Goal: Task Accomplishment & Management: Use online tool/utility

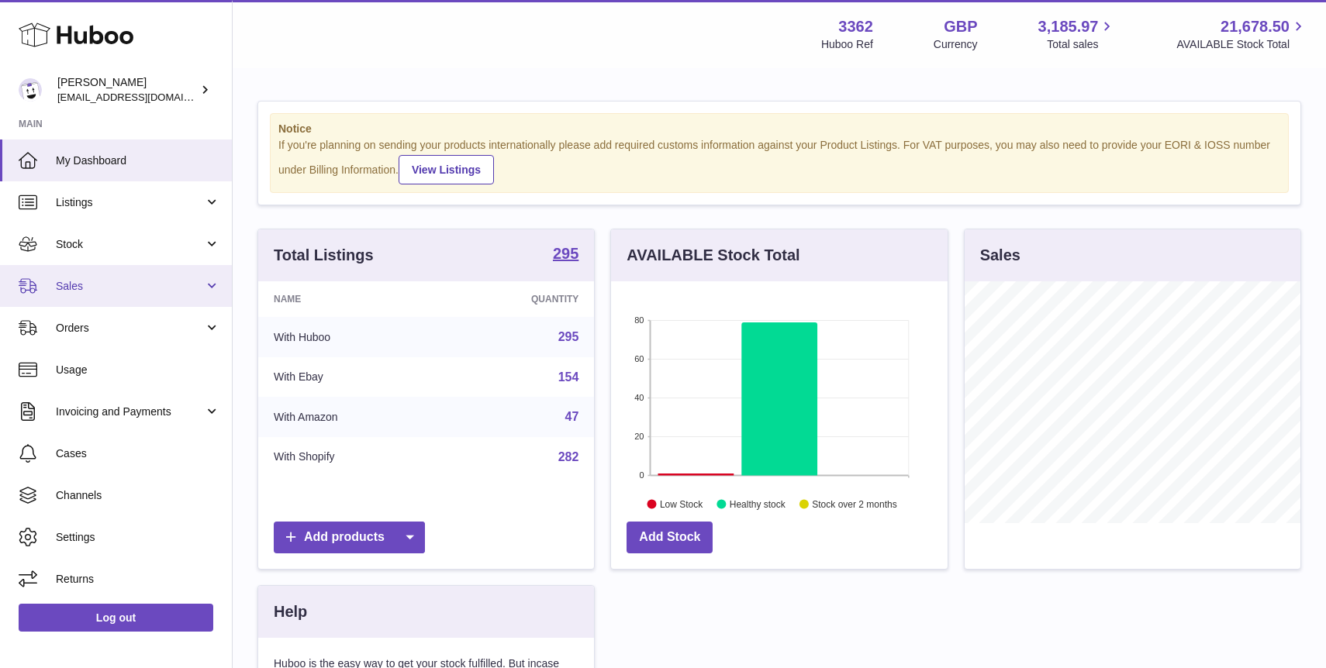
scroll to position [242, 336]
click at [115, 289] on span "Sales" at bounding box center [130, 286] width 148 height 15
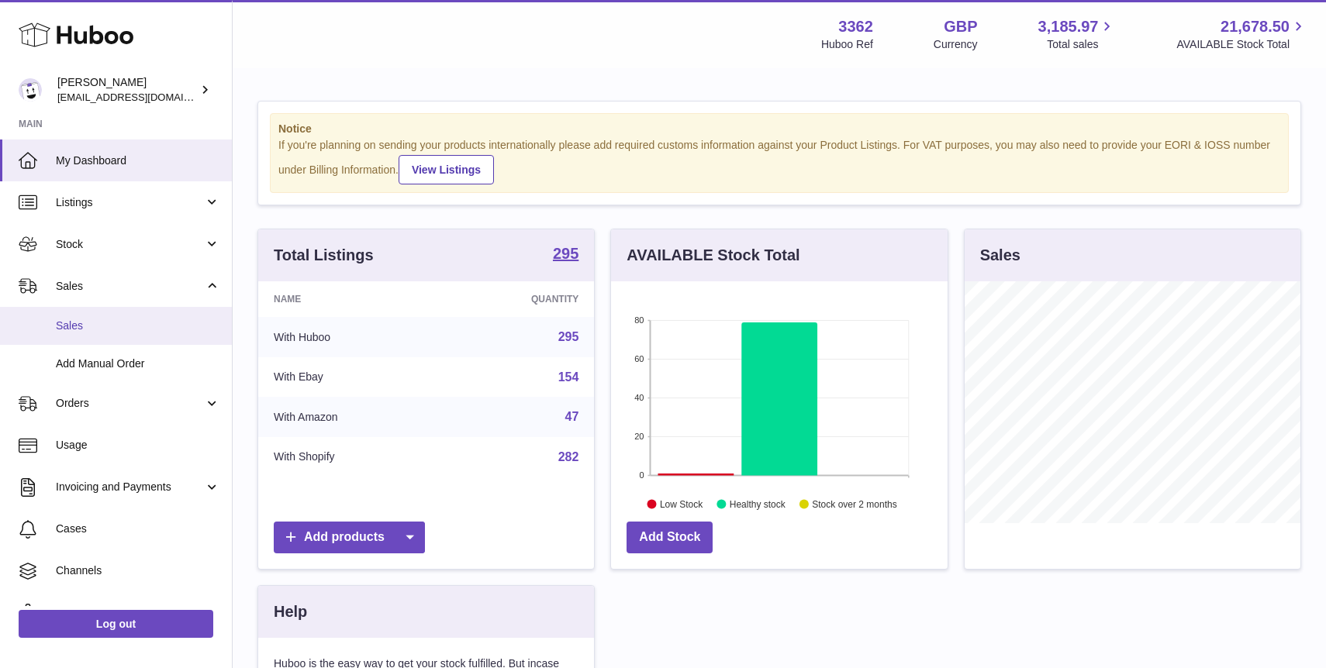
click at [124, 333] on link "Sales" at bounding box center [116, 326] width 232 height 38
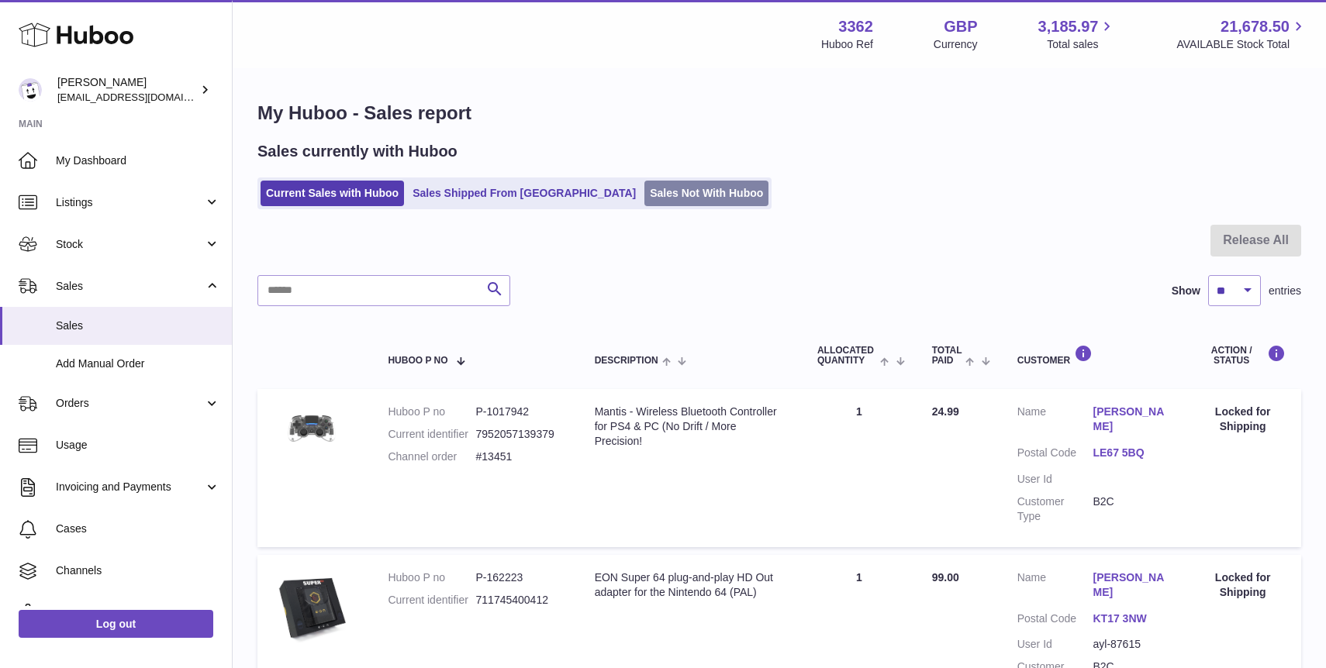
click at [644, 195] on link "Sales Not With Huboo" at bounding box center [706, 194] width 124 height 26
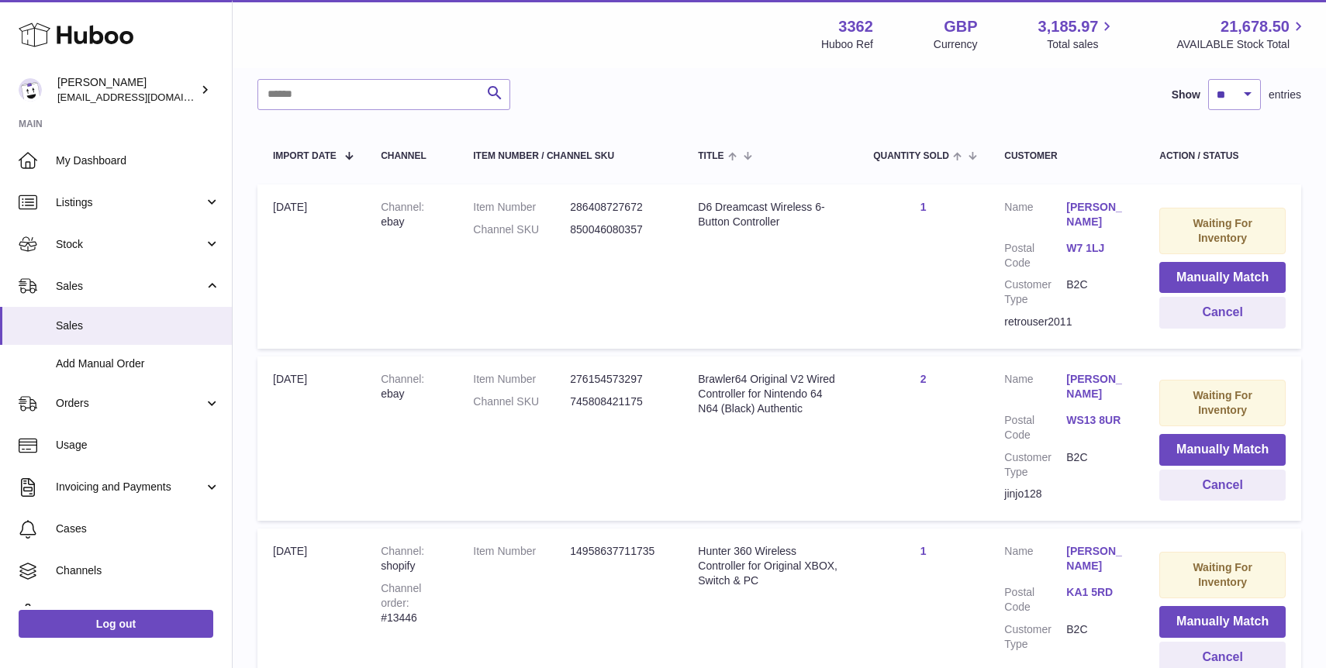
scroll to position [236, 0]
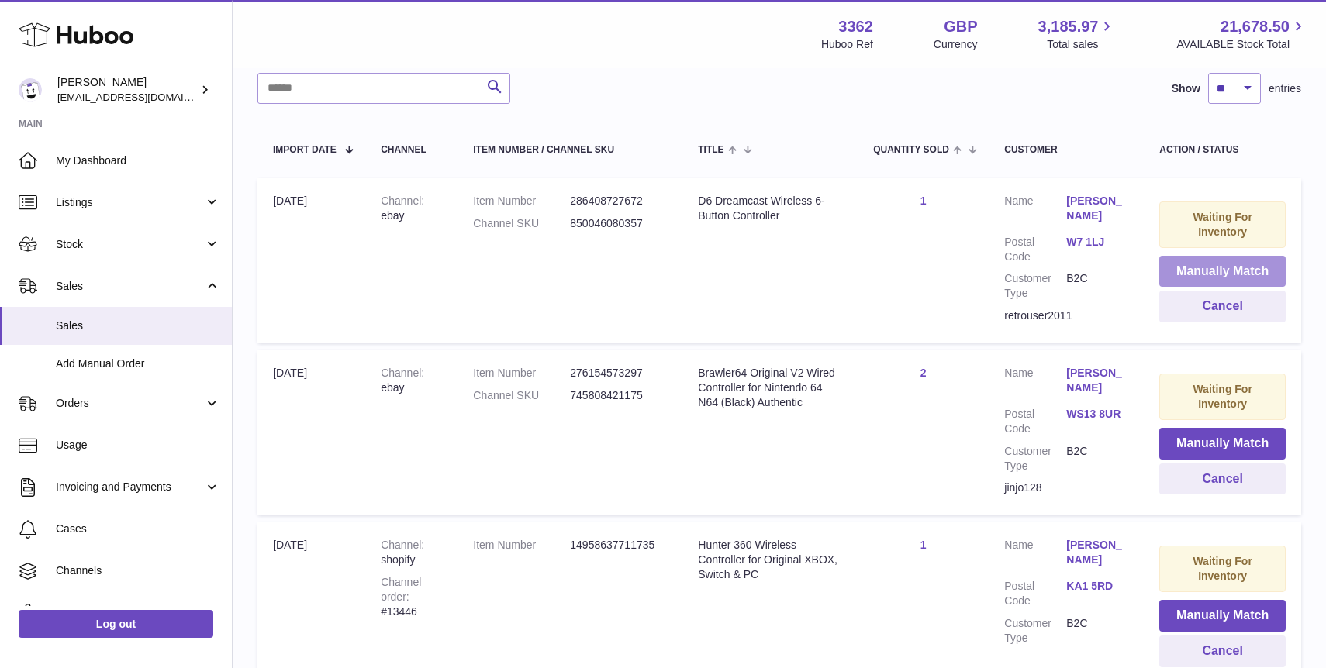
click at [1227, 267] on button "Manually Match" at bounding box center [1222, 272] width 126 height 32
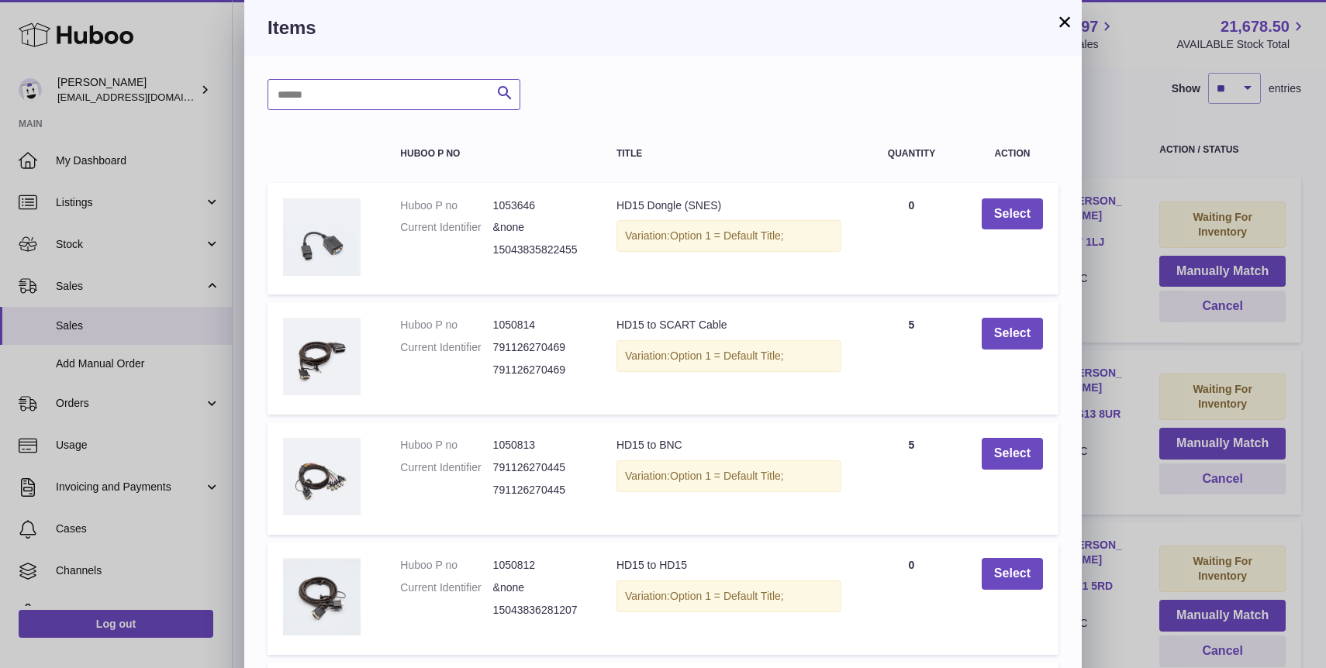
click at [429, 99] on input "text" at bounding box center [393, 94] width 253 height 31
type input "**"
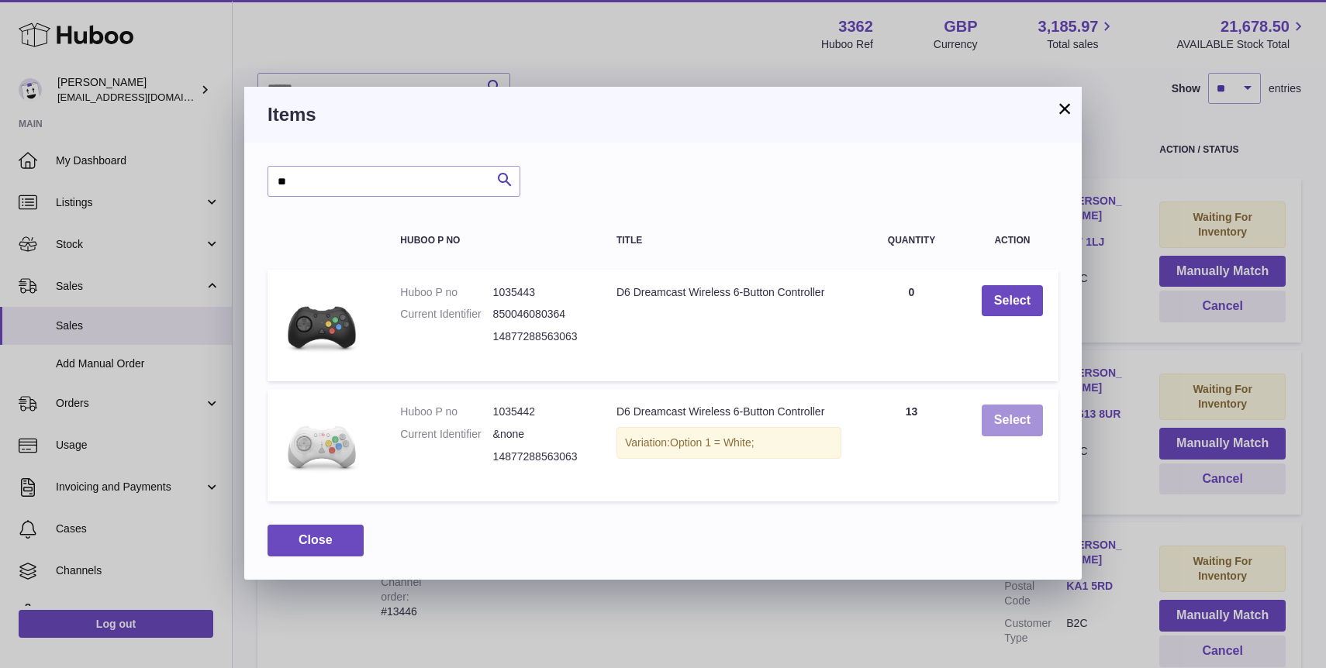
click at [1020, 420] on button "Select" at bounding box center [1012, 421] width 61 height 32
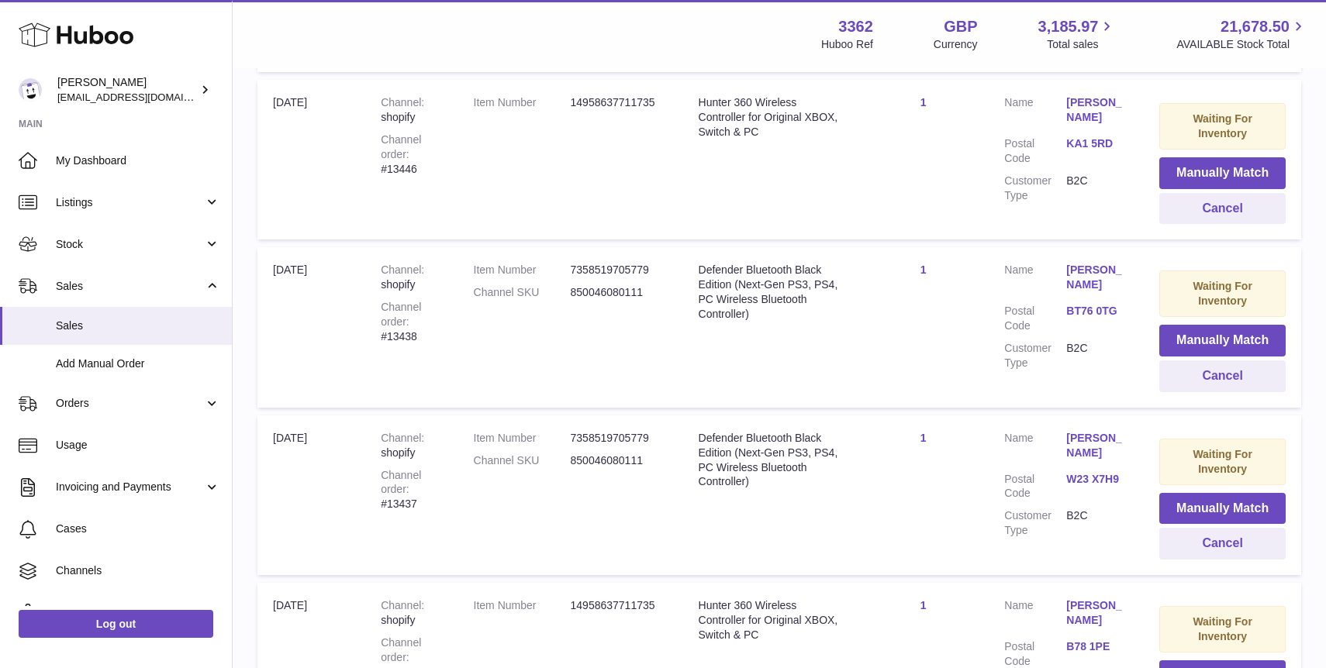
scroll to position [520, 0]
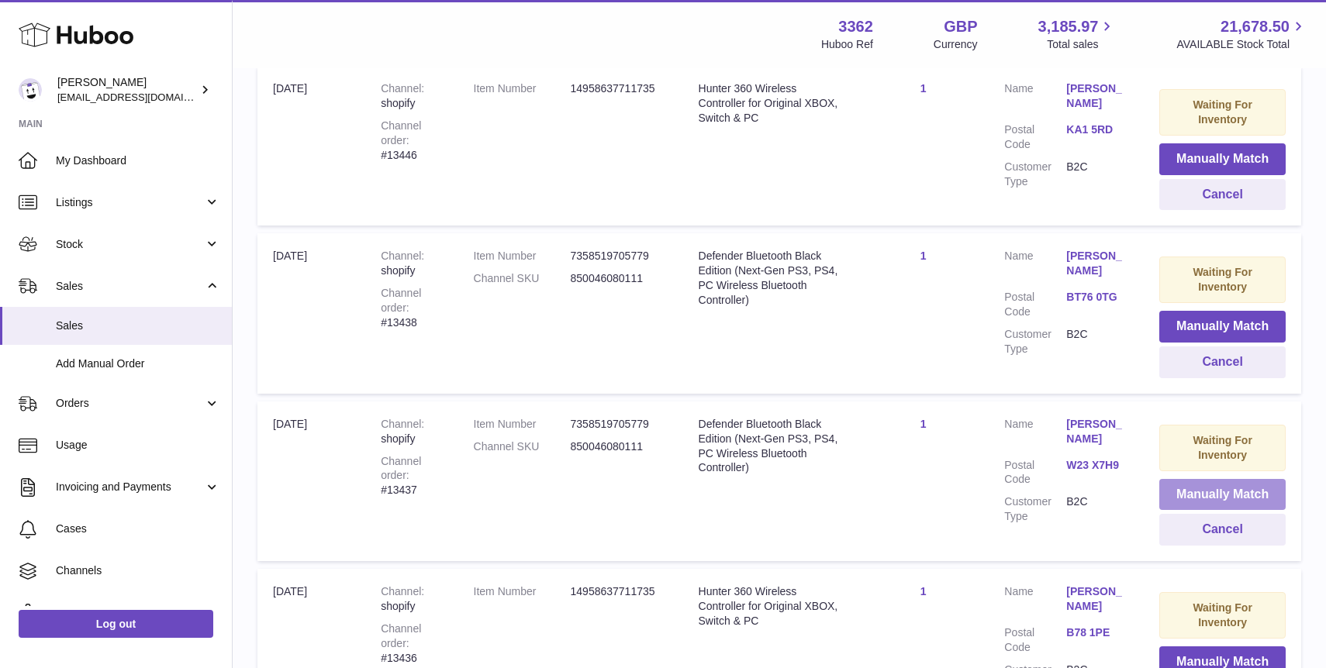
click at [1216, 494] on button "Manually Match" at bounding box center [1222, 495] width 126 height 32
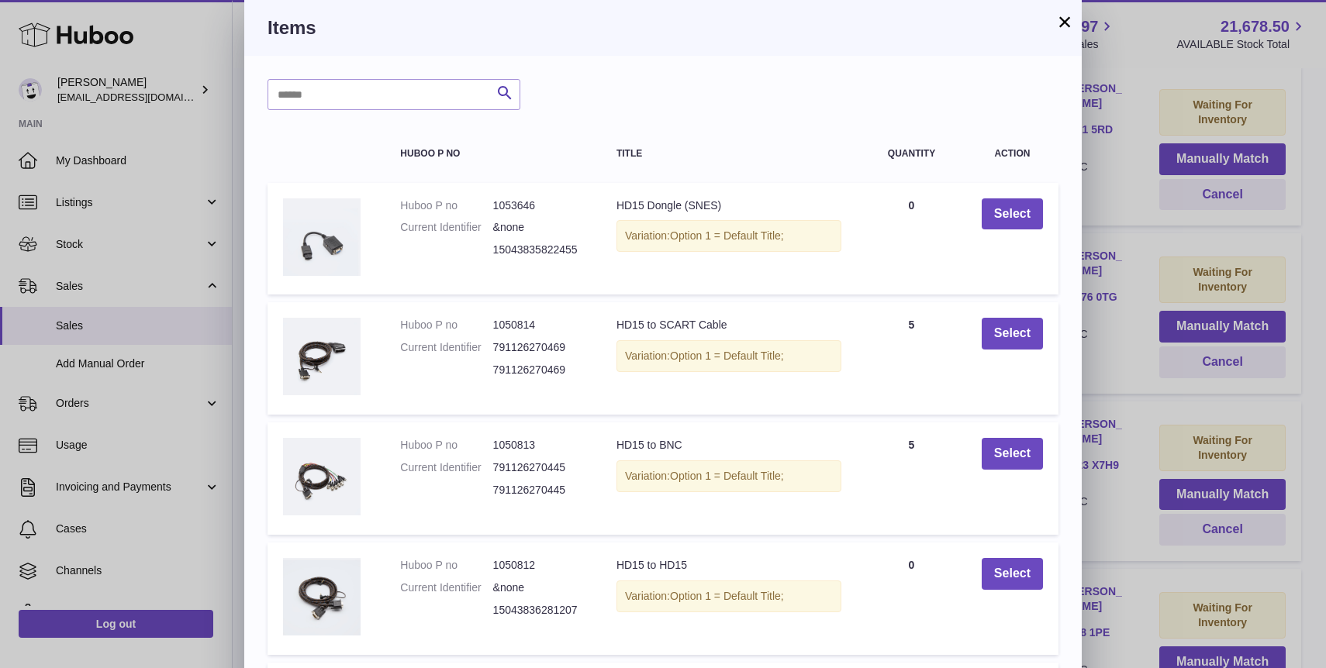
click at [1065, 26] on button "×" at bounding box center [1064, 21] width 19 height 19
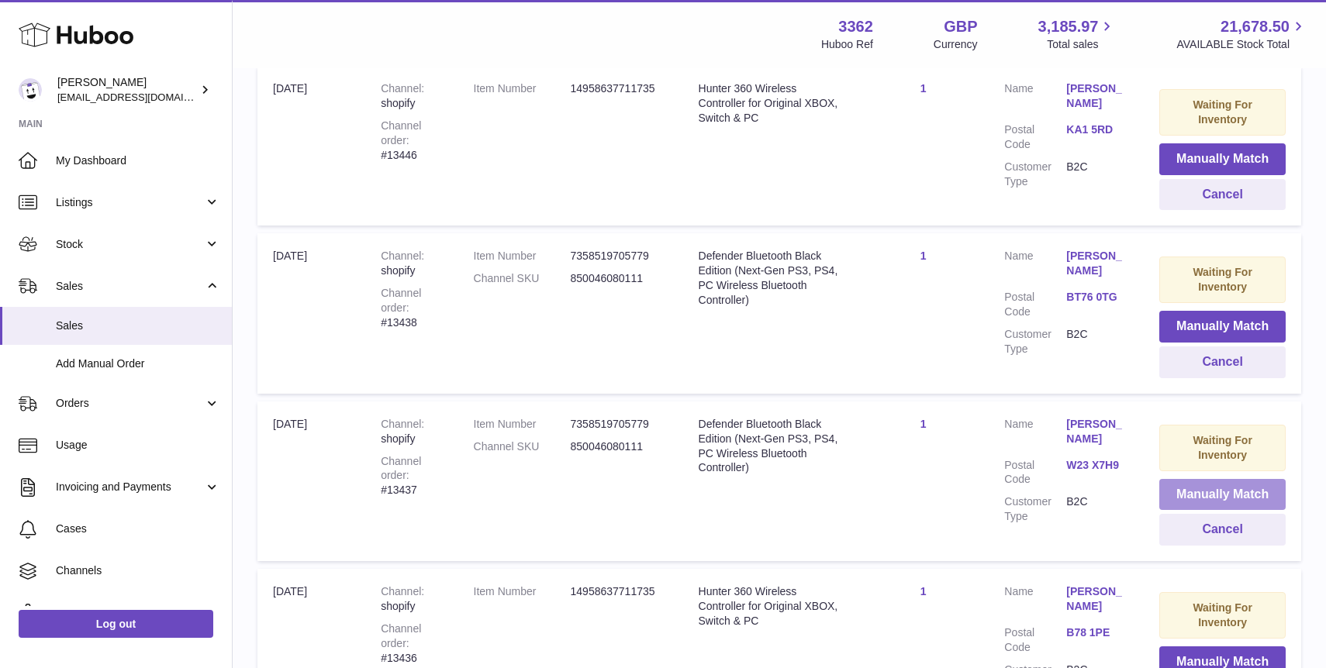
click at [1202, 492] on button "Manually Match" at bounding box center [1222, 495] width 126 height 32
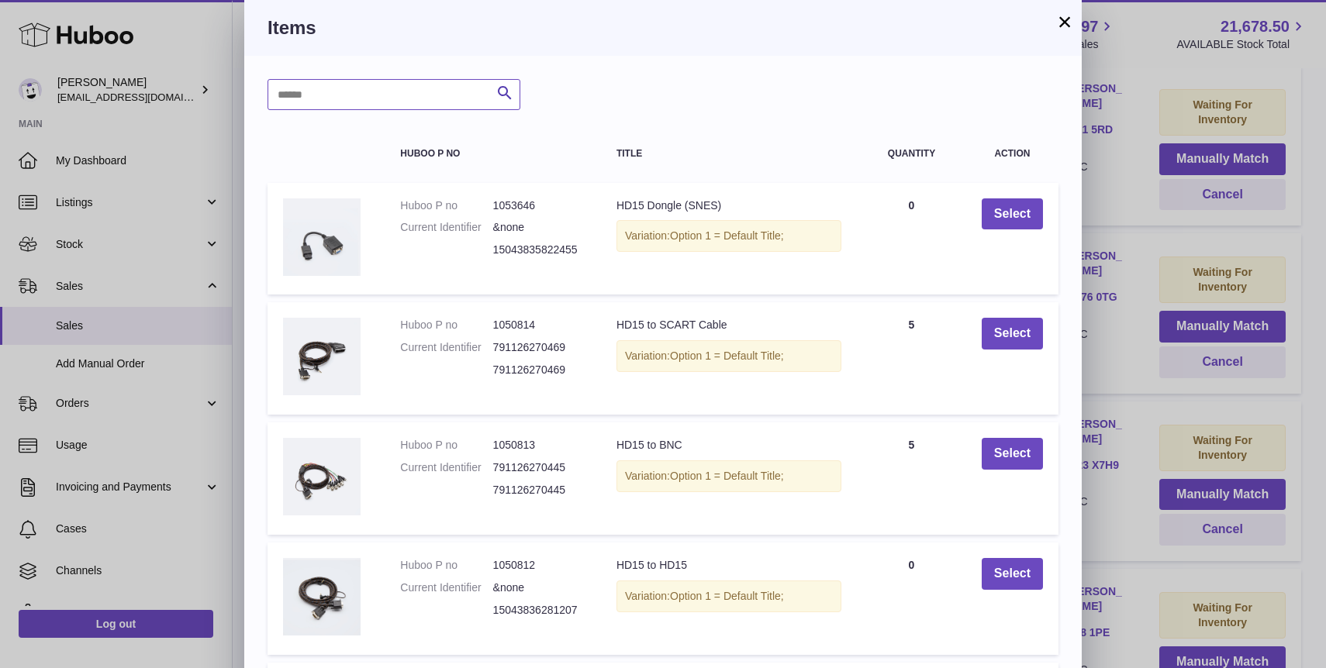
click at [367, 99] on input "text" at bounding box center [393, 94] width 253 height 31
type input "*********"
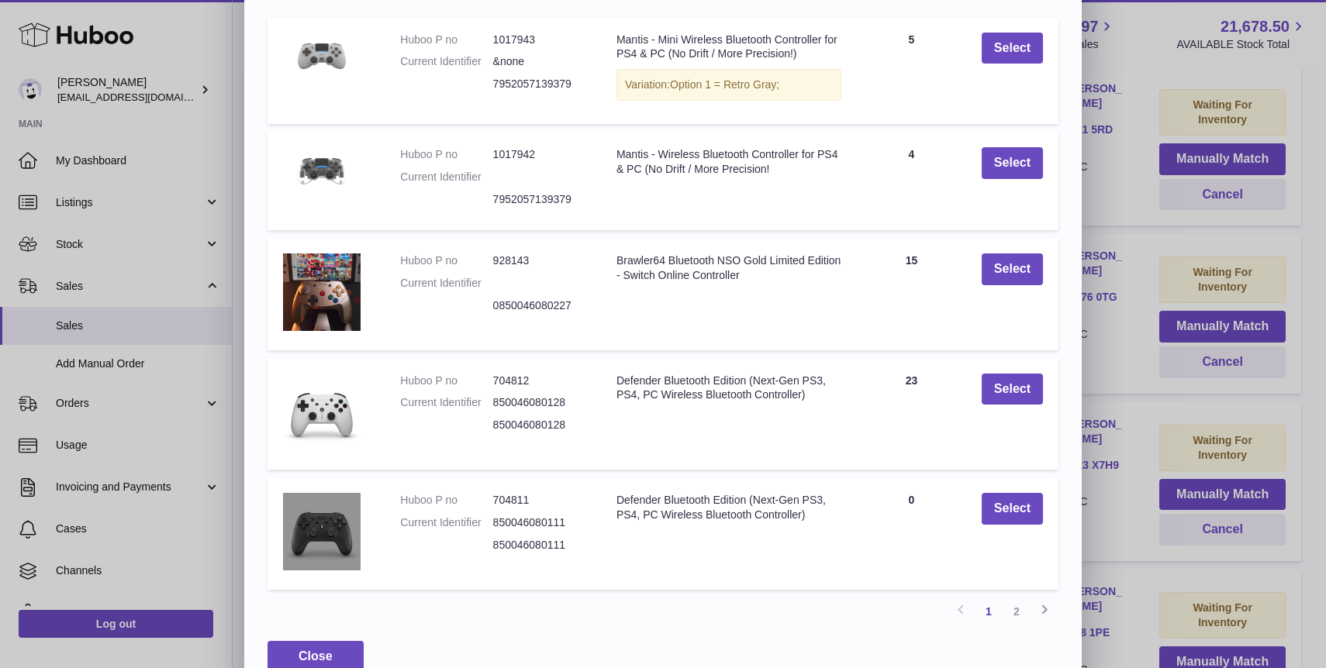
scroll to position [167, 0]
click at [1017, 393] on button "Select" at bounding box center [1012, 389] width 61 height 32
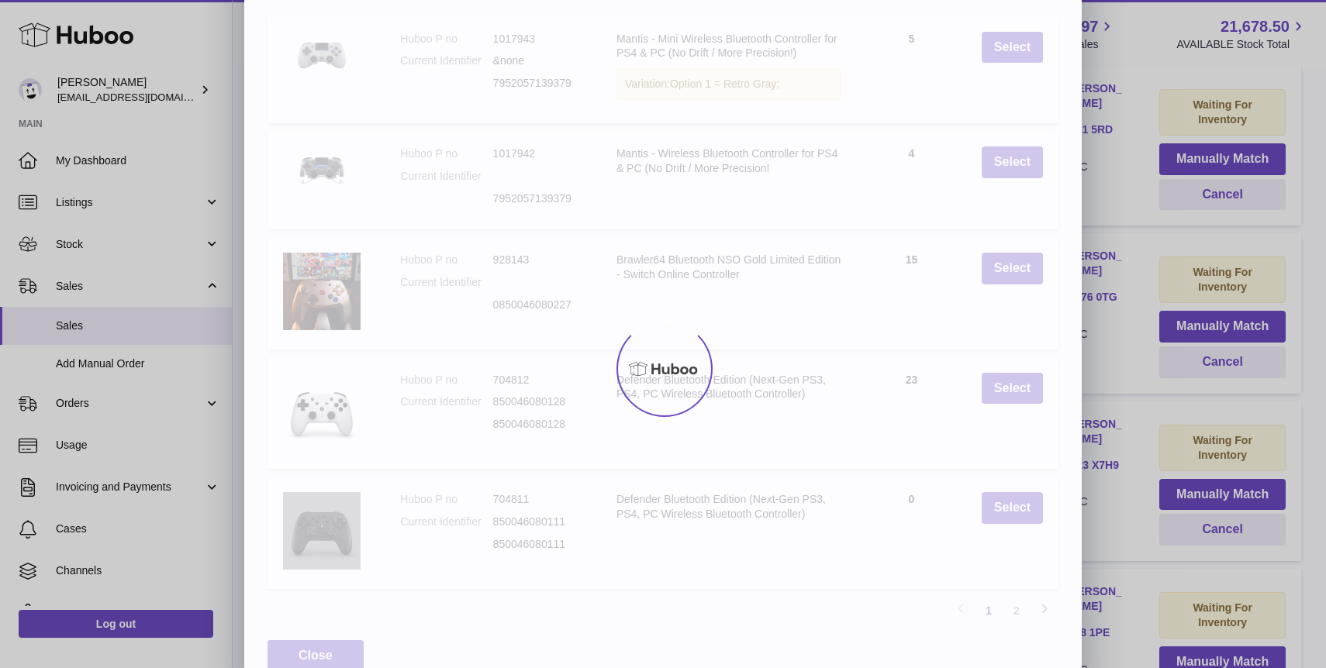
scroll to position [0, 0]
